Goal: Information Seeking & Learning: Learn about a topic

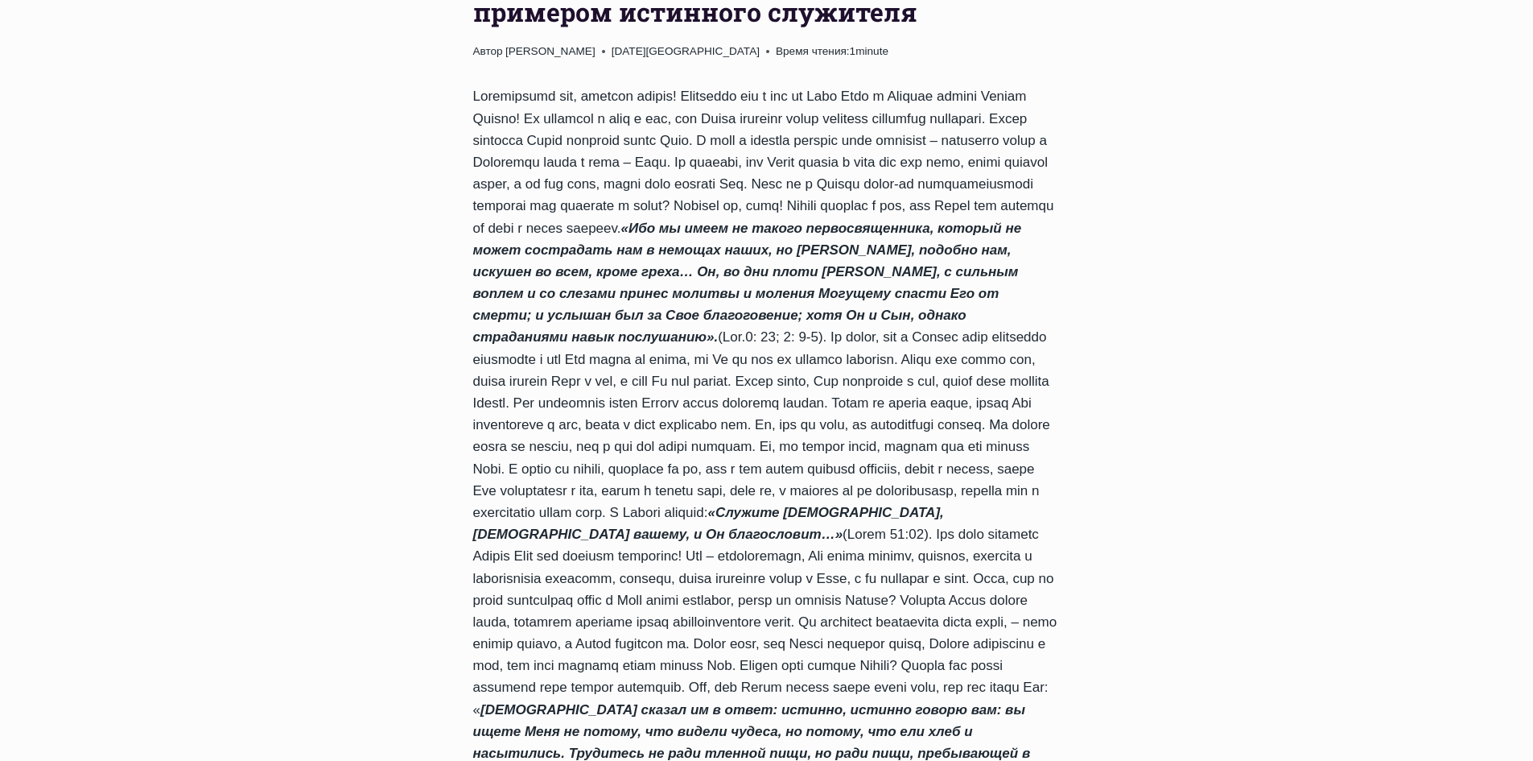
scroll to position [644, 0]
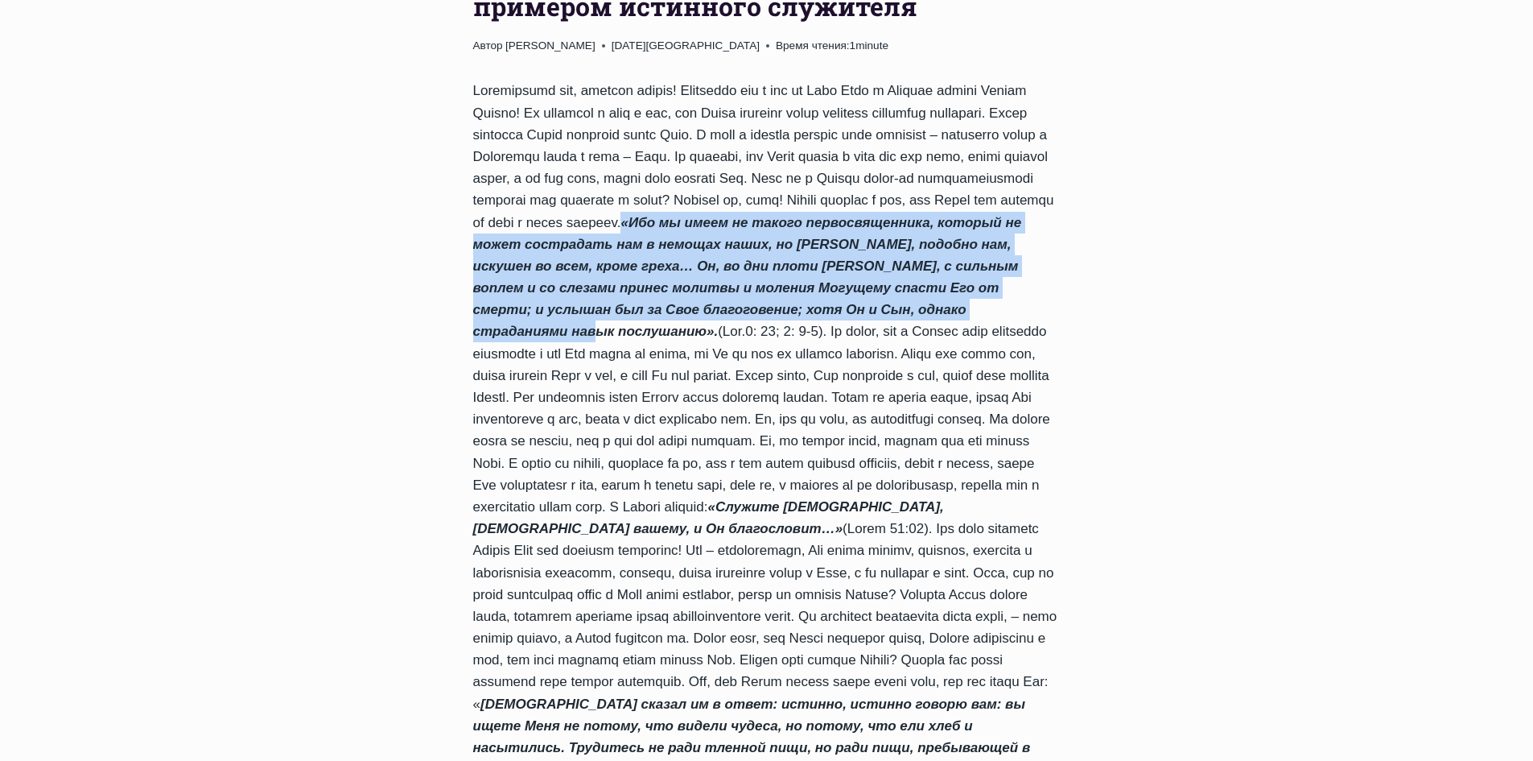
drag, startPoint x: 972, startPoint y: 221, endPoint x: 712, endPoint y: 325, distance: 280.3
copy em "«Ибо мы имеем не такого первосвященника, который не может сострадать нам в немо…"
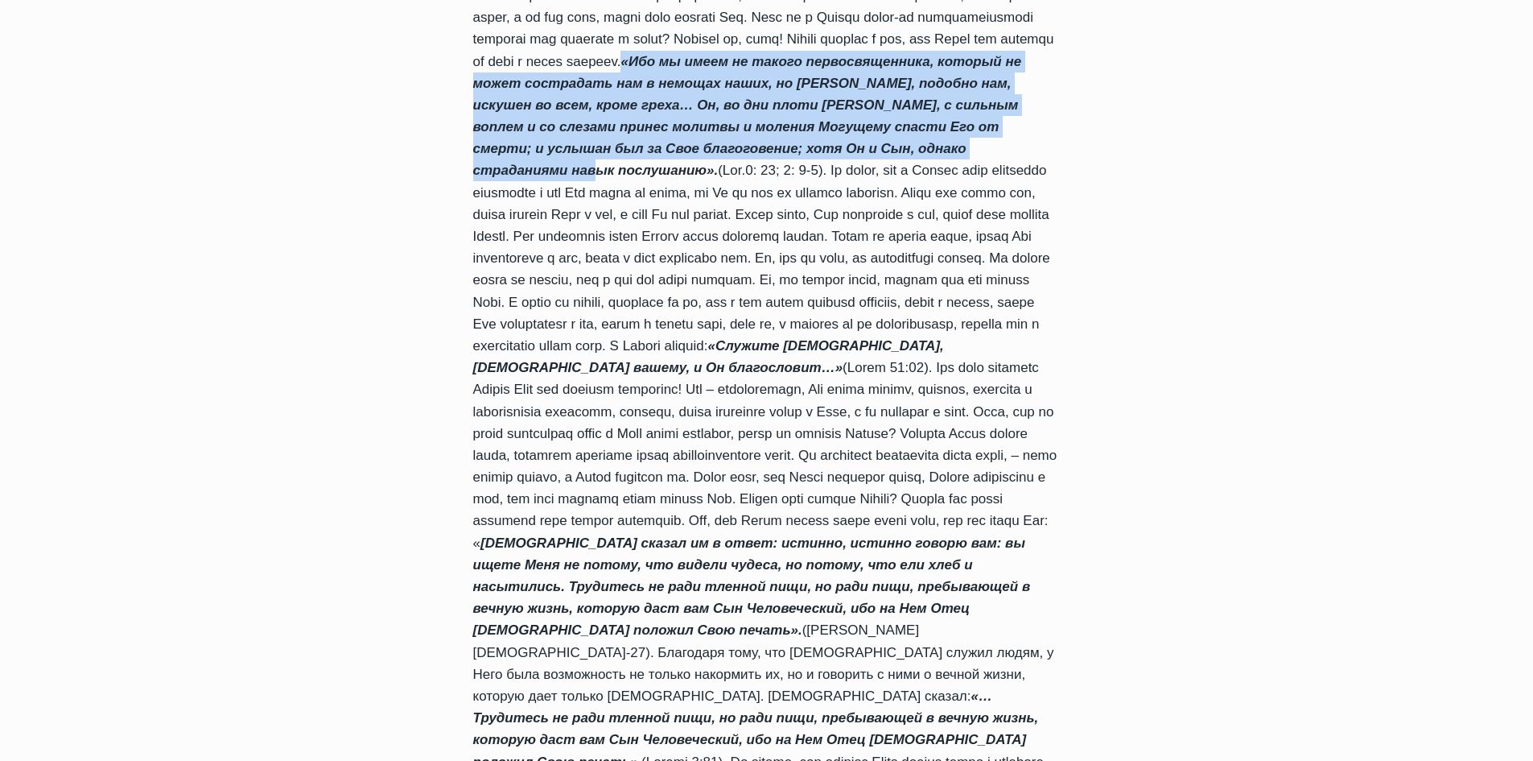
scroll to position [885, 0]
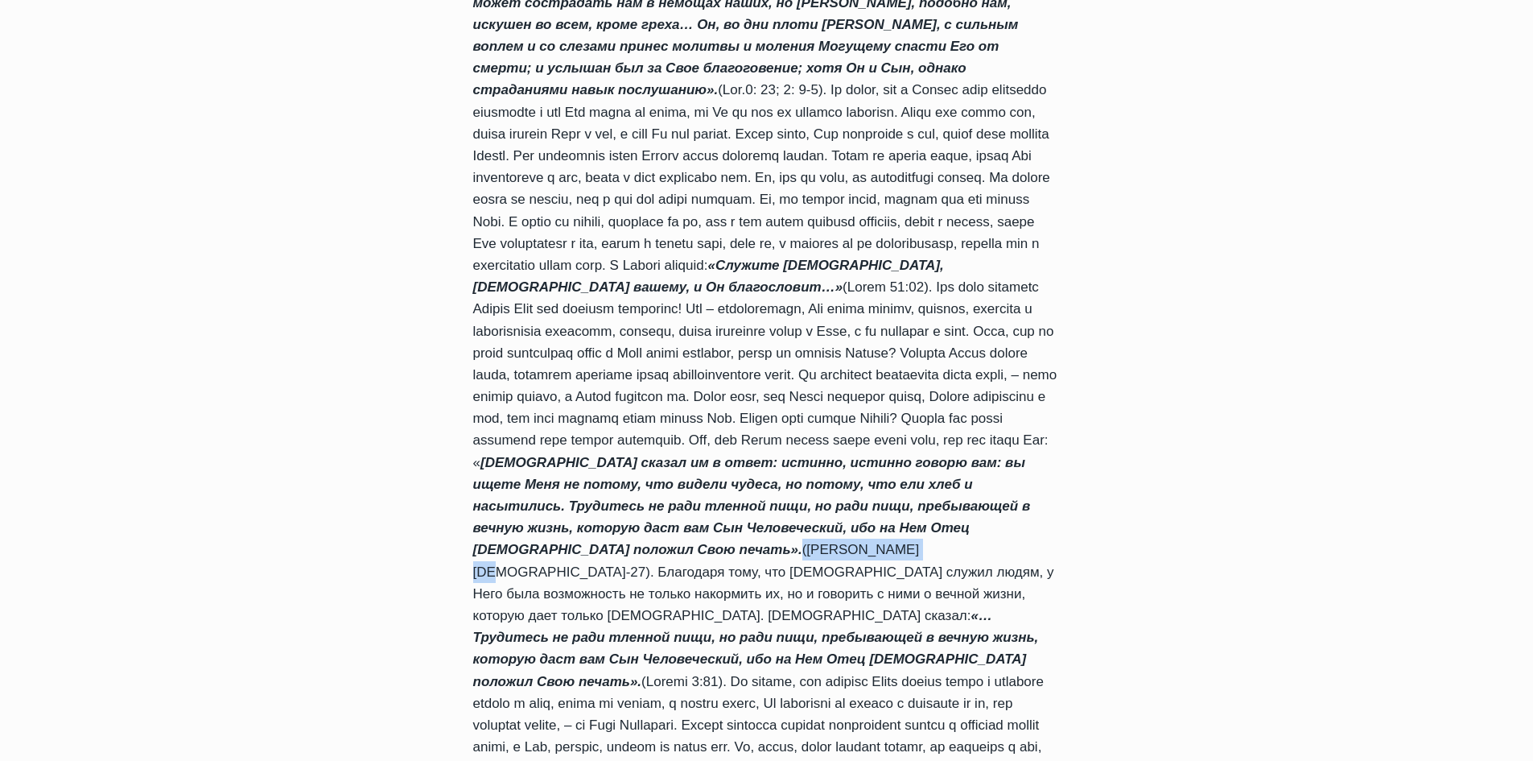
drag, startPoint x: 539, startPoint y: 571, endPoint x: 649, endPoint y: 572, distance: 110.3
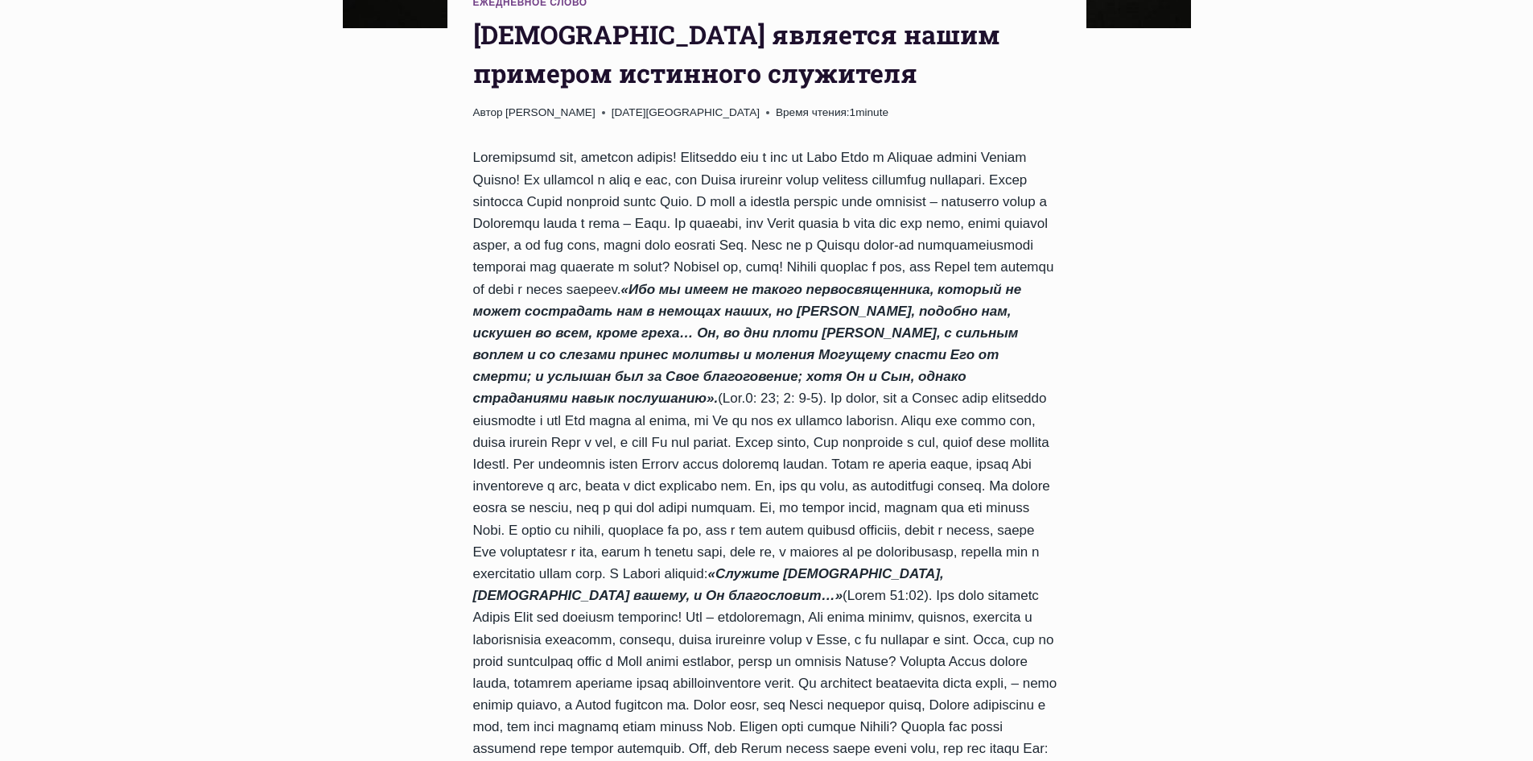
scroll to position [563, 0]
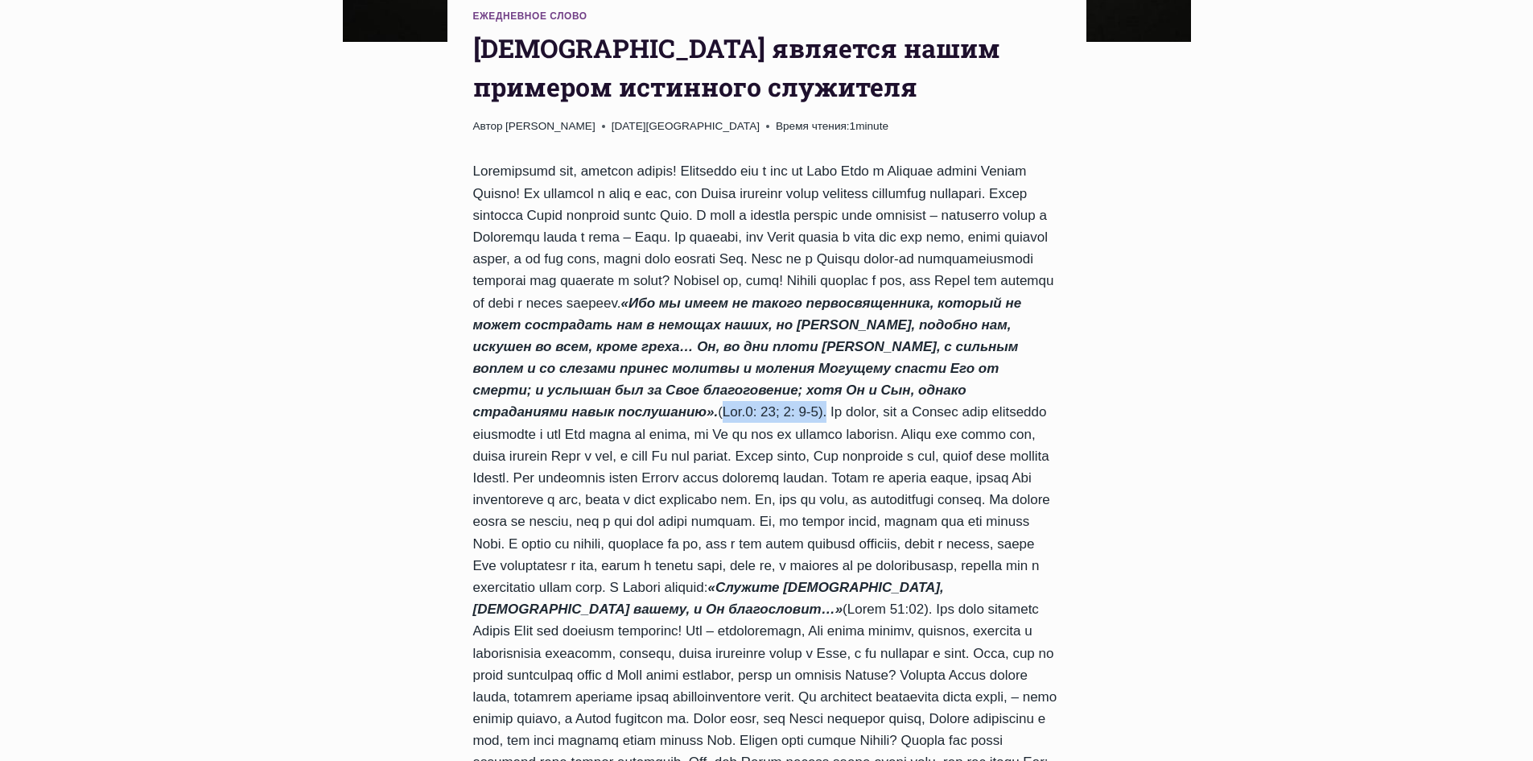
drag, startPoint x: 721, startPoint y: 407, endPoint x: 818, endPoint y: 410, distance: 96.7
copy div "Евр.4: 15; 5: 7-8)"
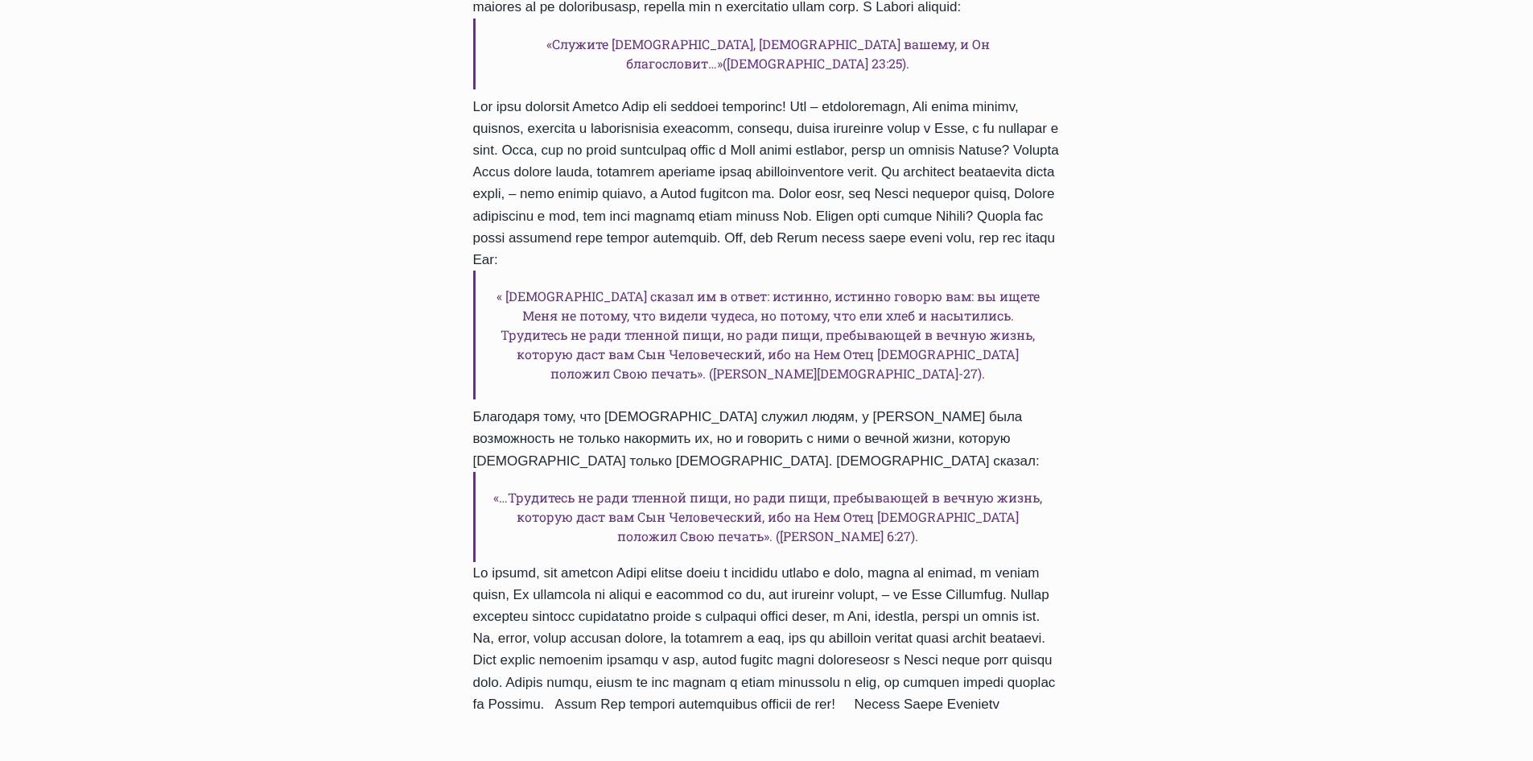
scroll to position [2415, 0]
